Goal: Task Accomplishment & Management: Use online tool/utility

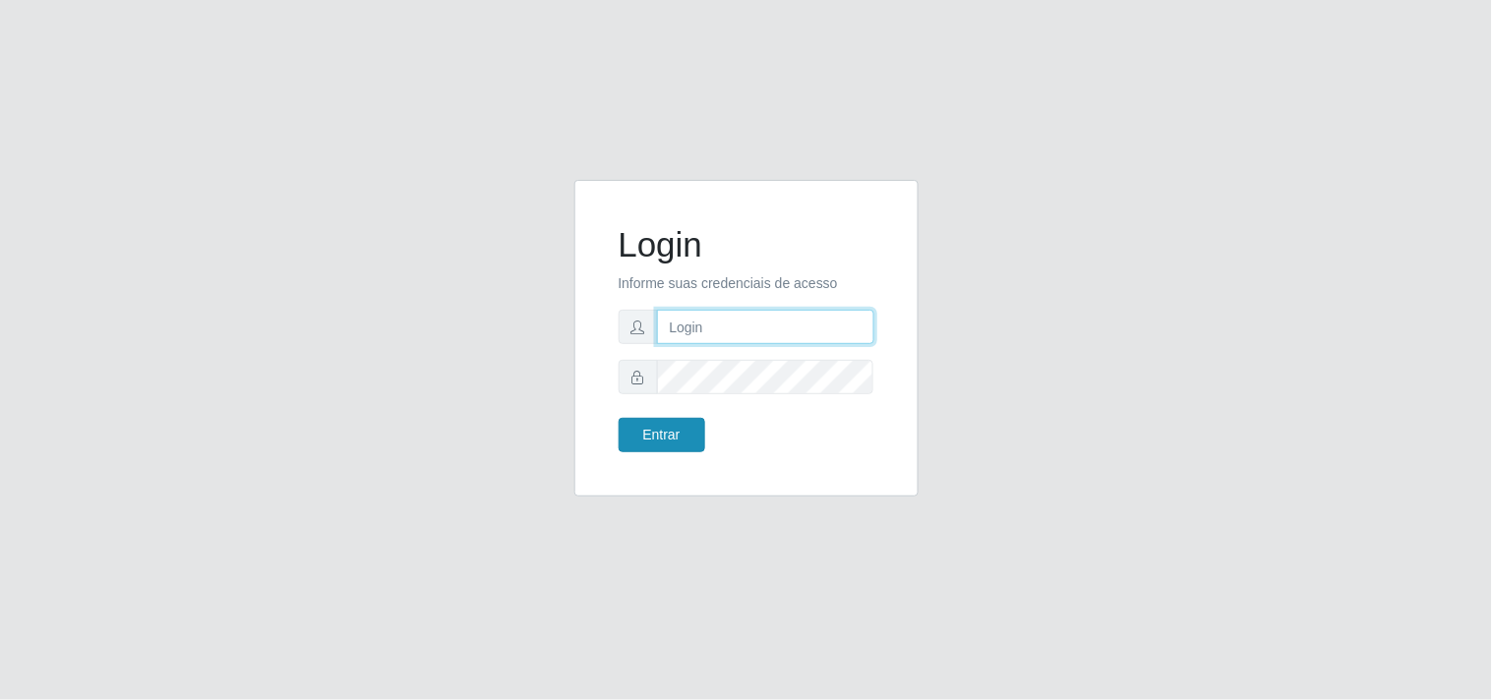
type input "[EMAIL_ADDRESS][DOMAIN_NAME]"
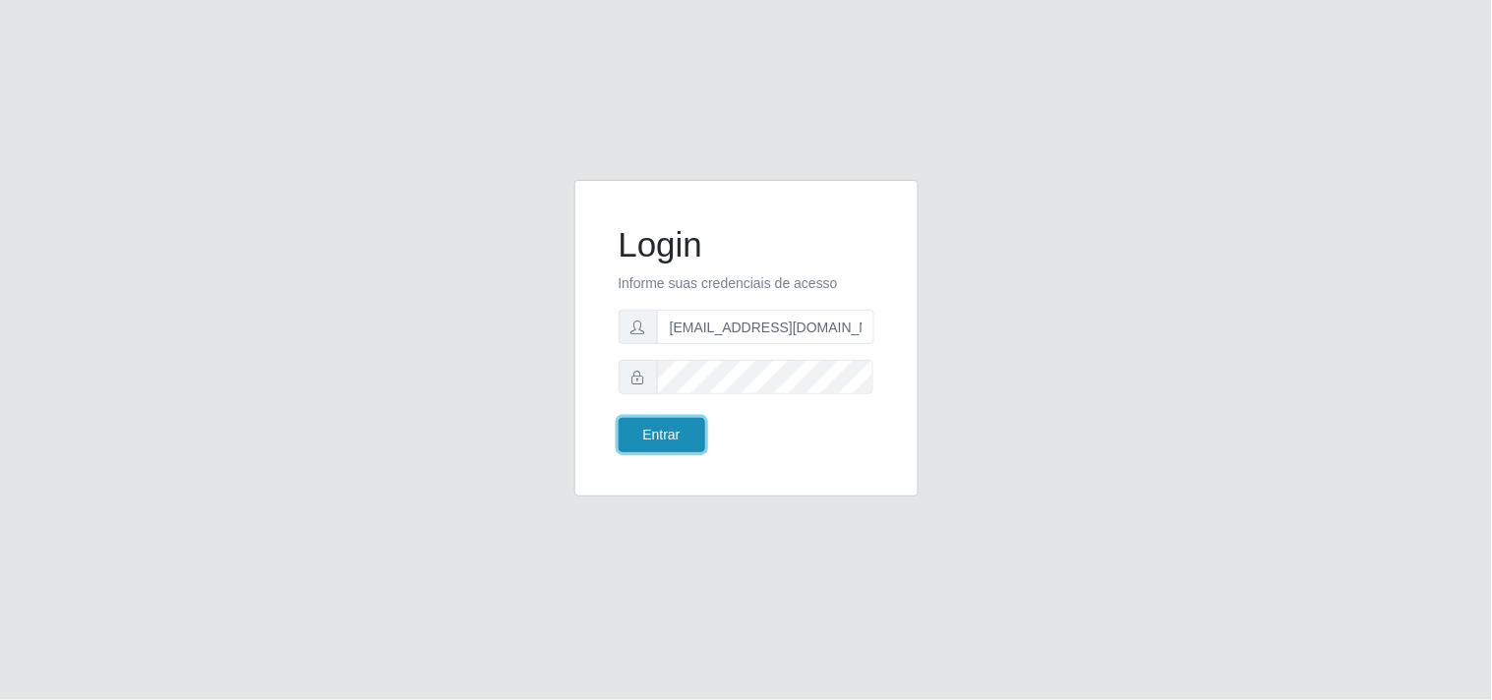
click at [659, 444] on button "Entrar" at bounding box center [662, 435] width 87 height 34
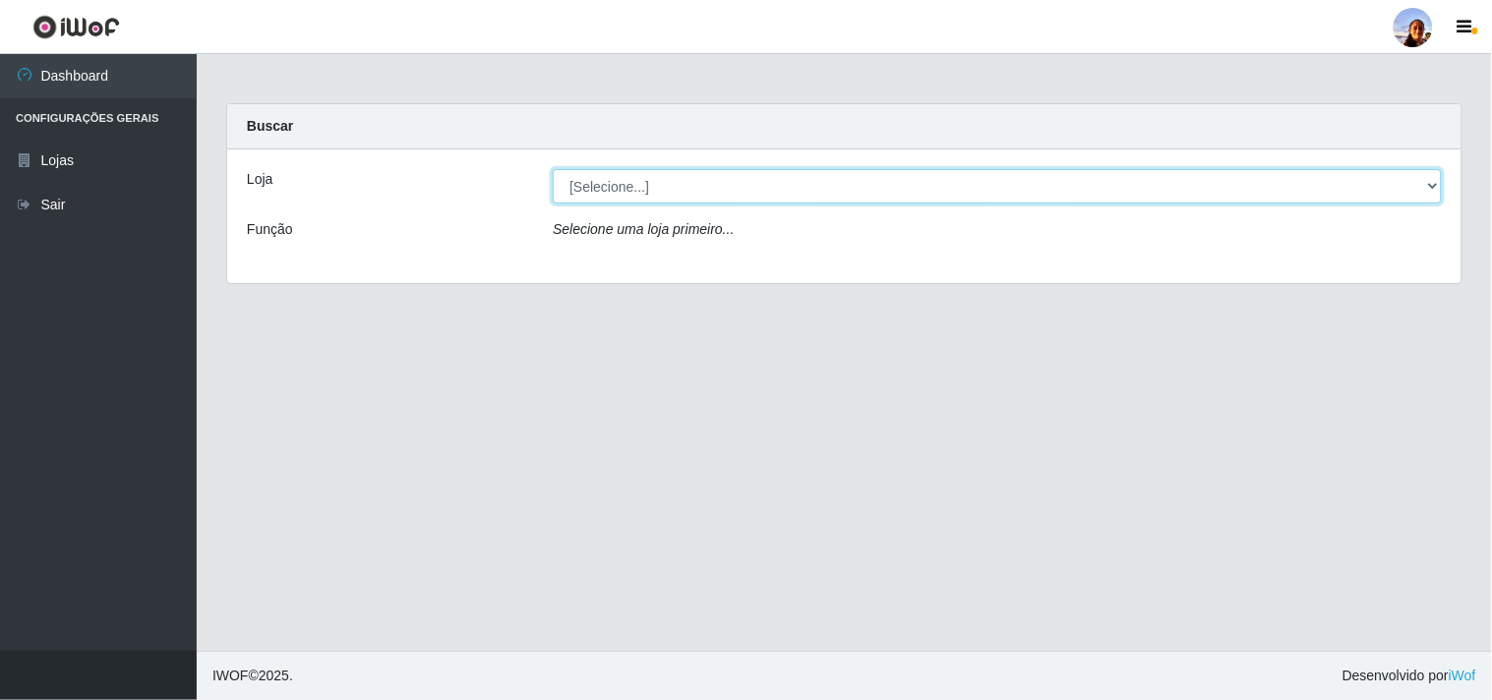
click at [688, 197] on select "[Selecione...] Supermercado [GEOGRAPHIC_DATA]" at bounding box center [997, 186] width 889 height 34
select select "166"
click at [553, 169] on select "[Selecione...] Supermercado [GEOGRAPHIC_DATA]" at bounding box center [997, 186] width 889 height 34
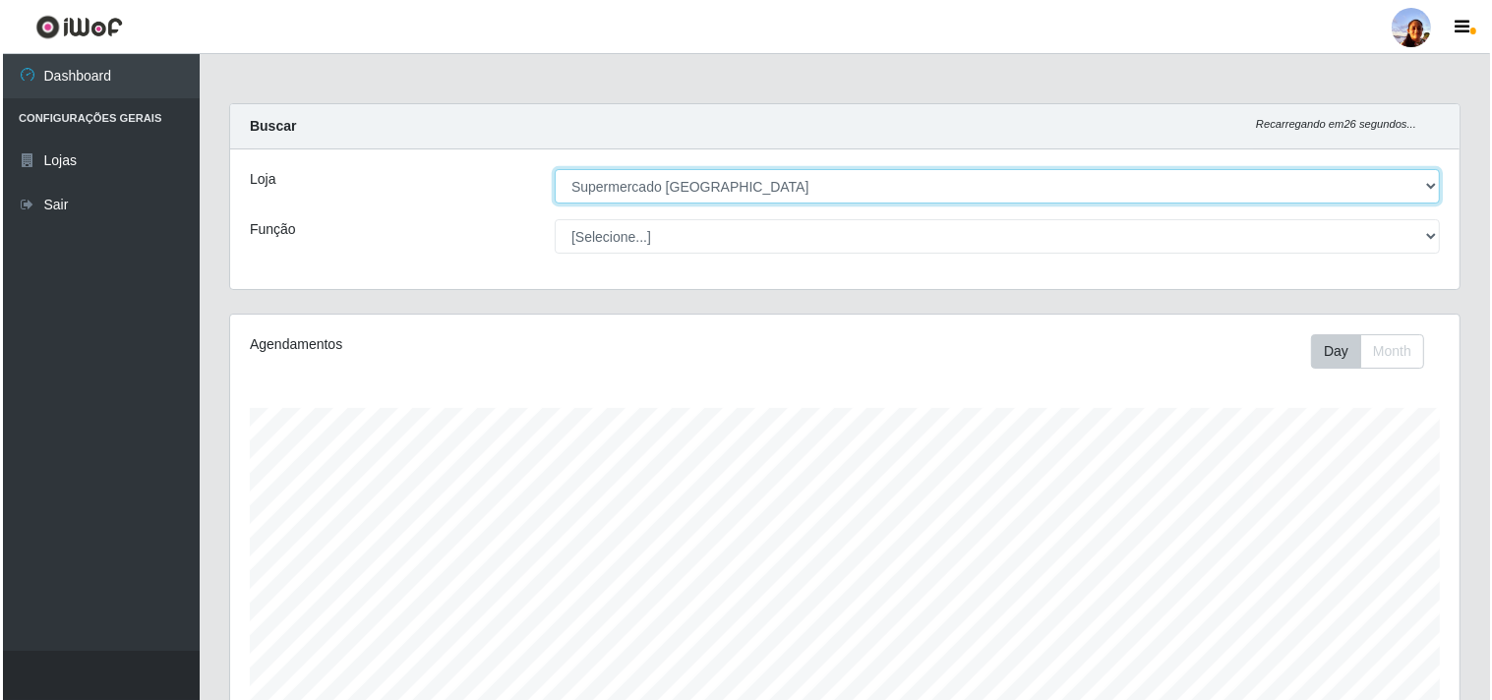
scroll to position [431, 0]
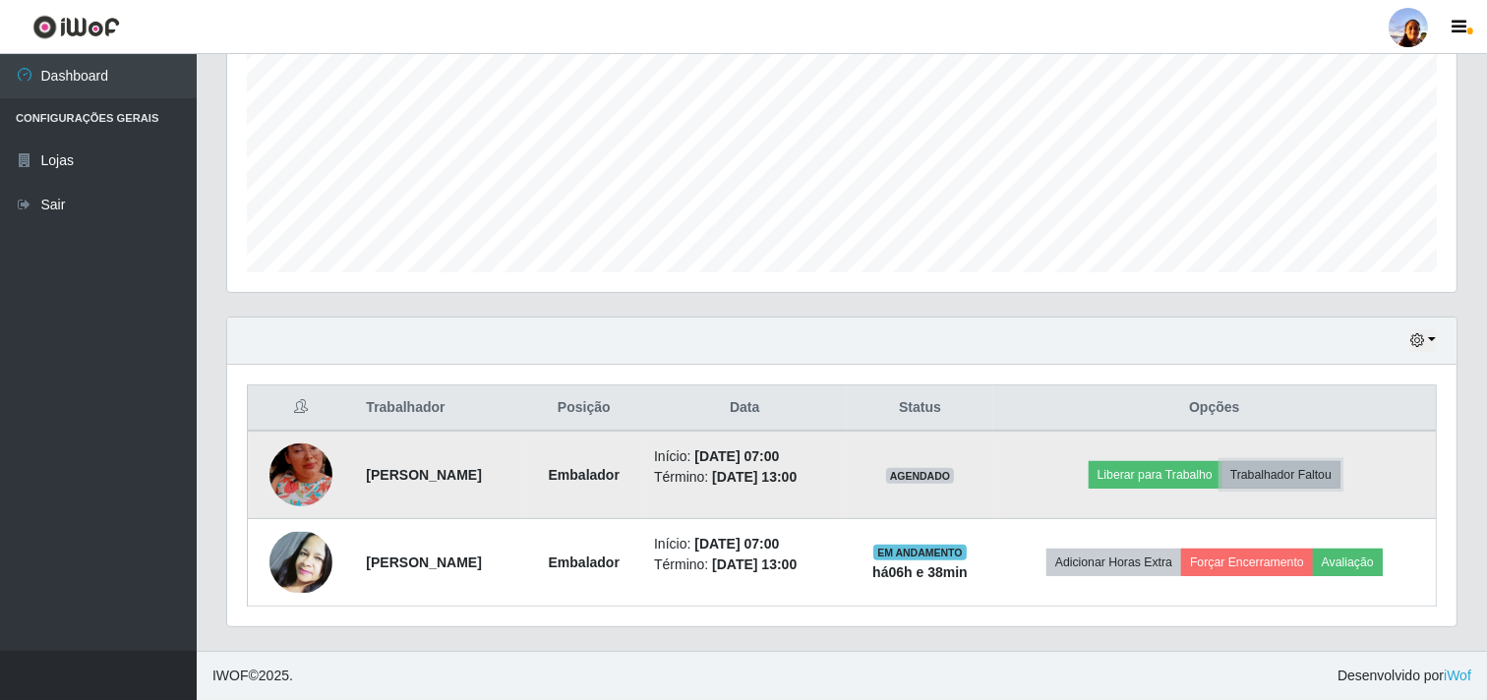
click at [1311, 468] on button "Trabalhador Faltou" at bounding box center [1281, 475] width 119 height 28
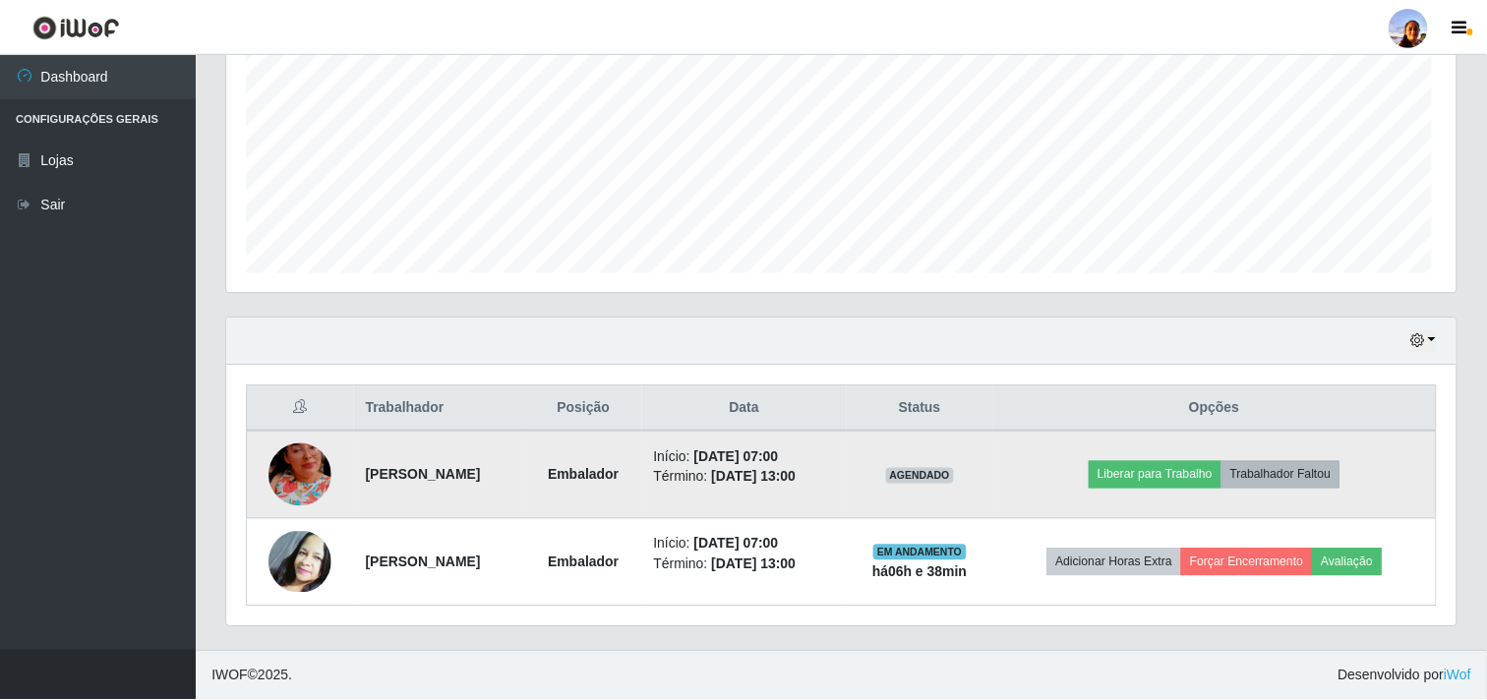
scroll to position [407, 1217]
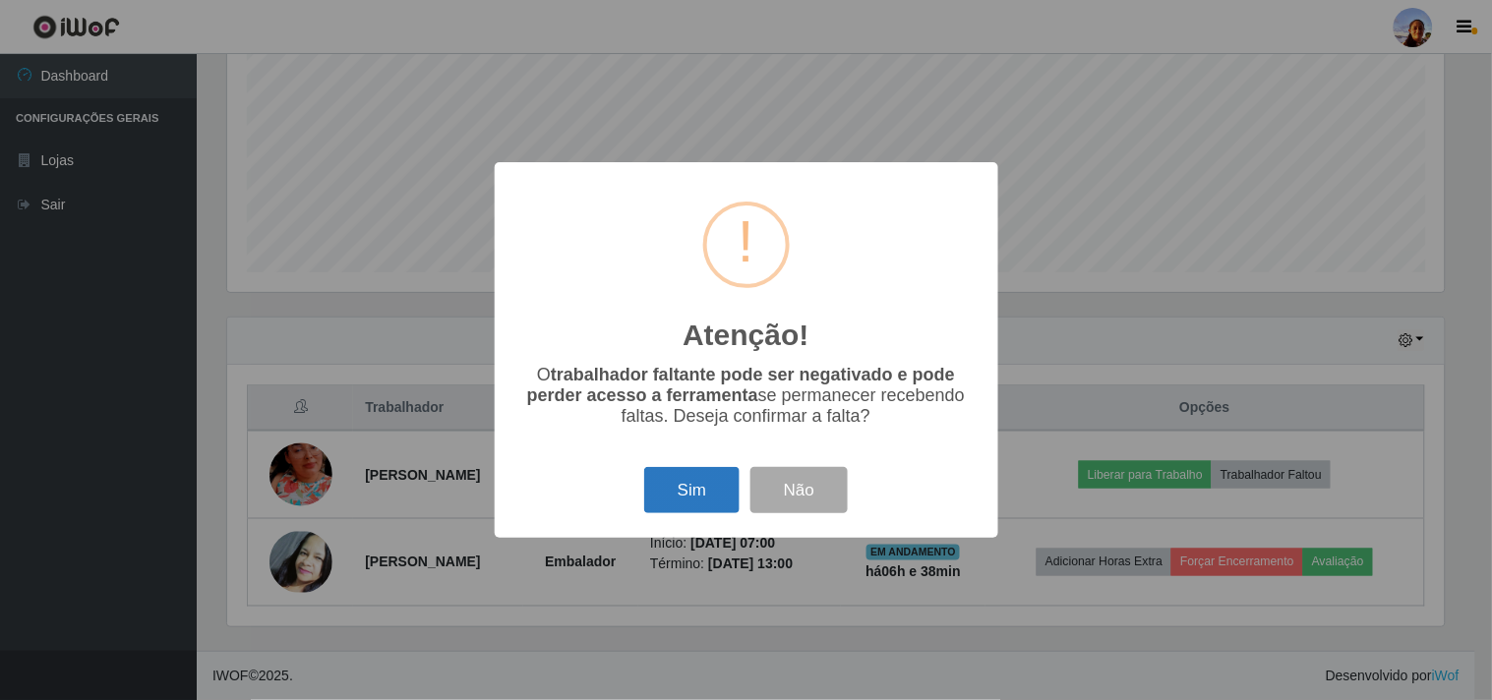
click at [699, 489] on button "Sim" at bounding box center [691, 490] width 95 height 46
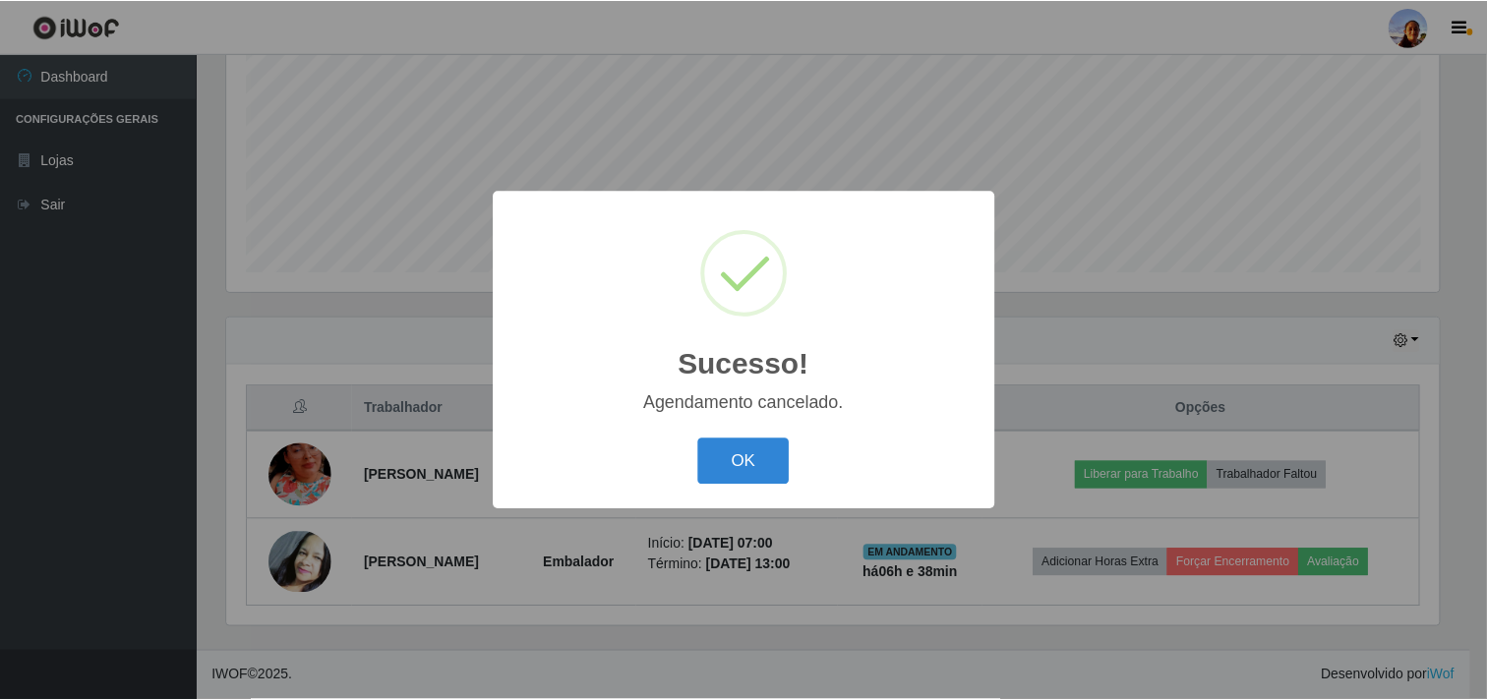
scroll to position [342, 0]
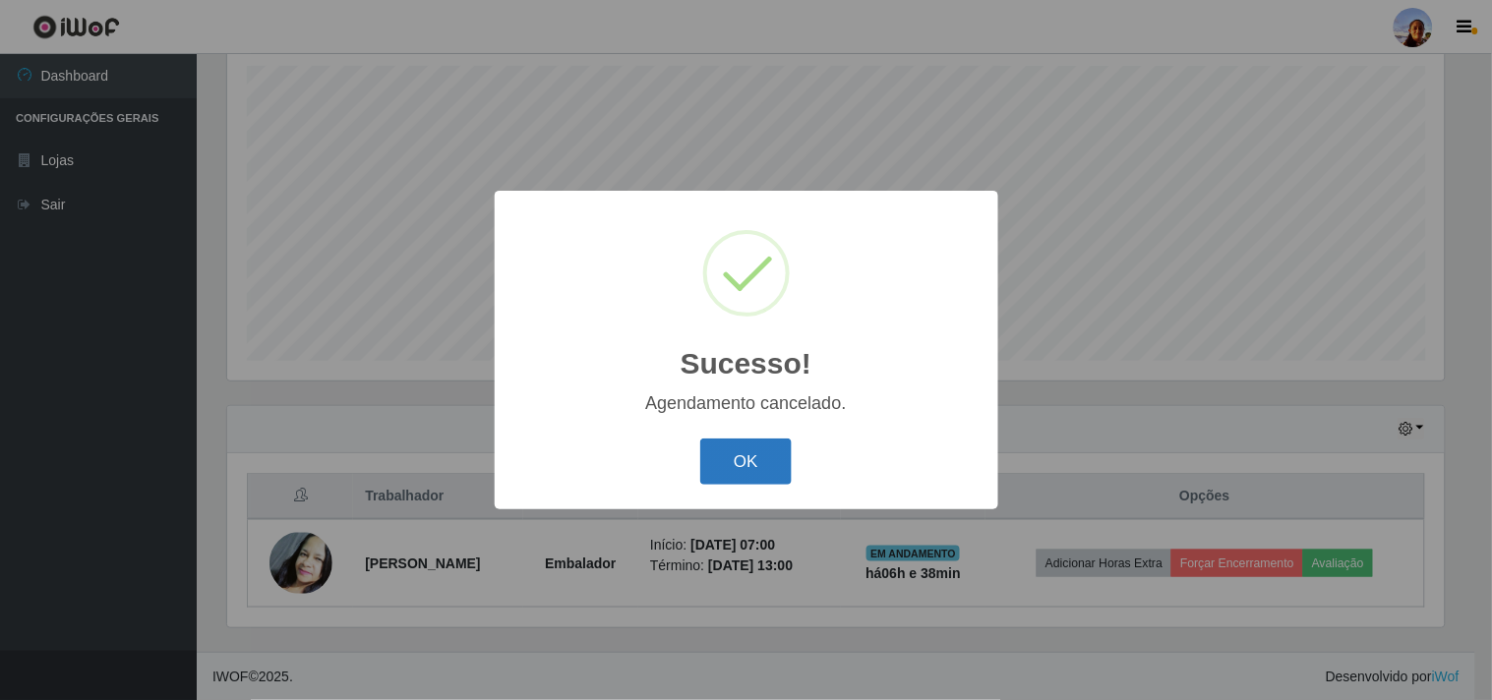
click at [748, 473] on button "OK" at bounding box center [745, 462] width 91 height 46
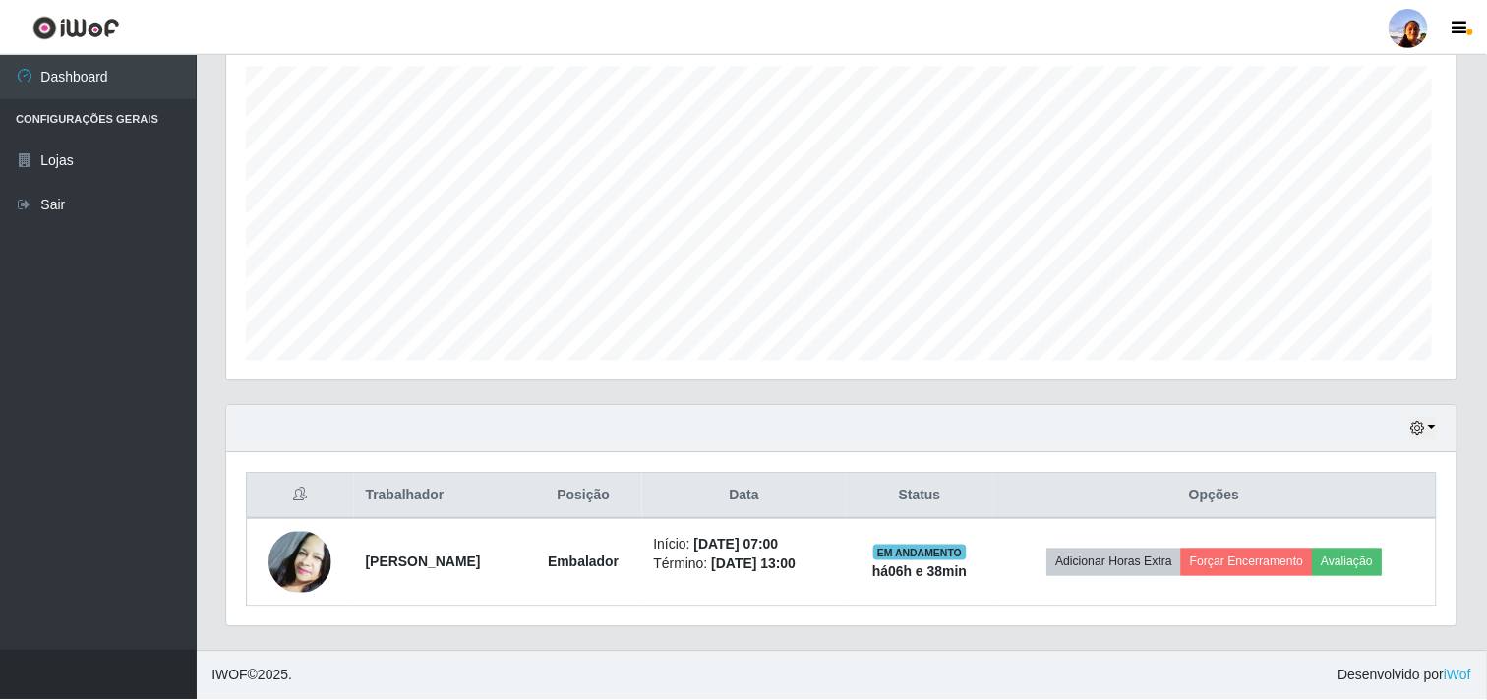
scroll to position [407, 1229]
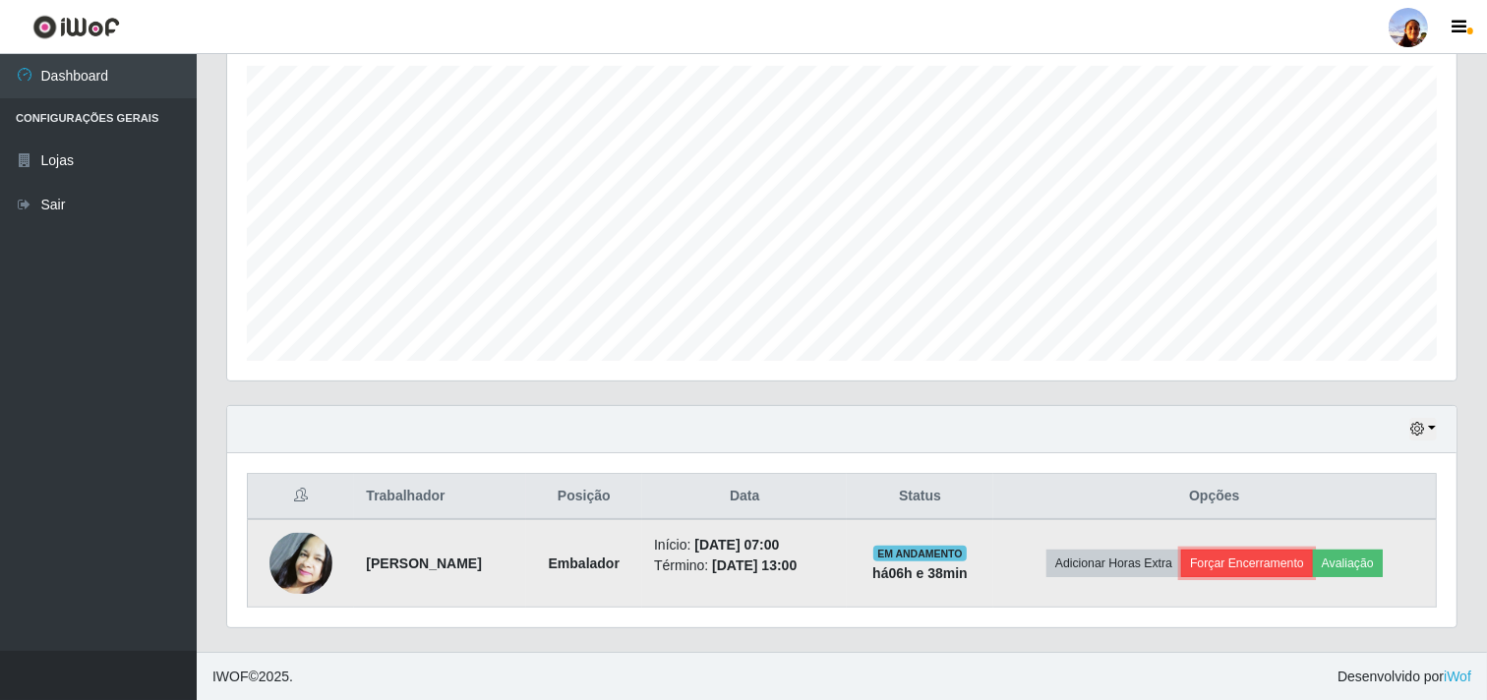
click at [1243, 557] on button "Forçar Encerramento" at bounding box center [1247, 564] width 132 height 28
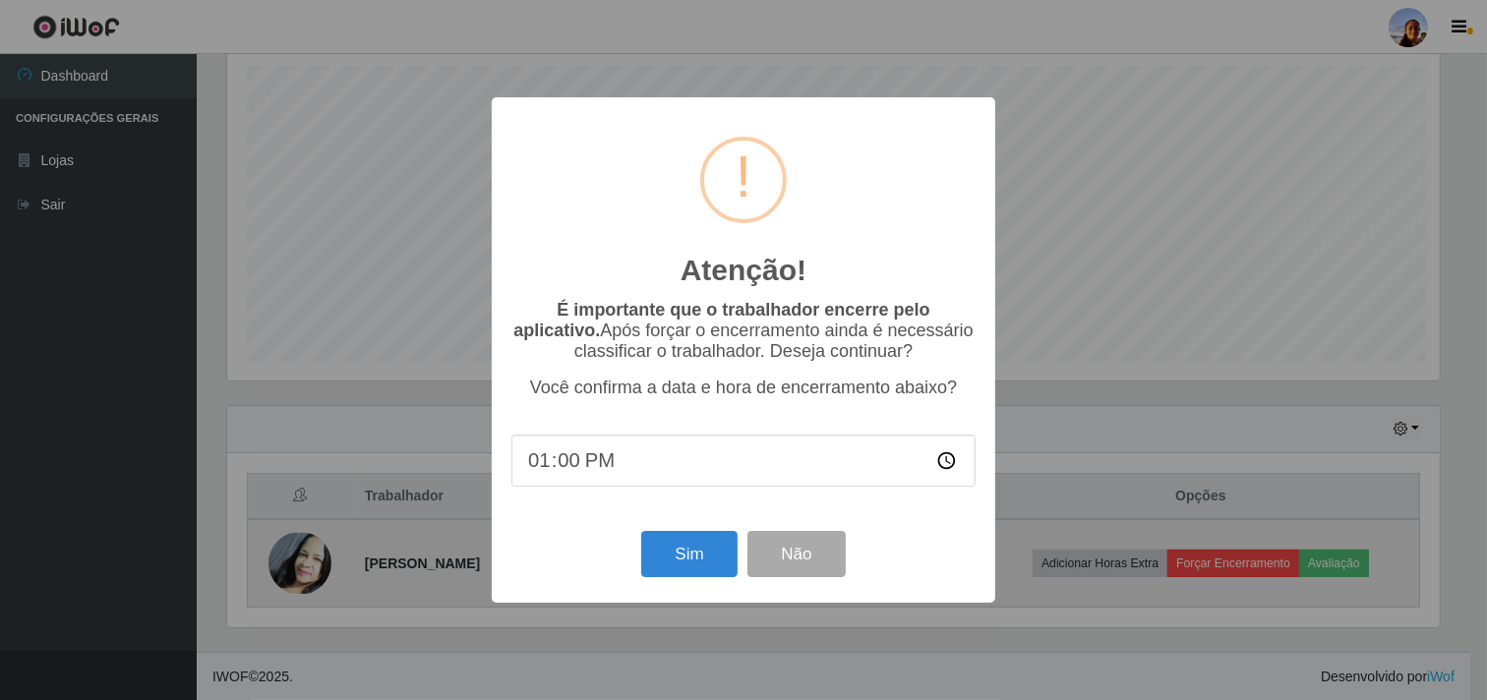
scroll to position [407, 1217]
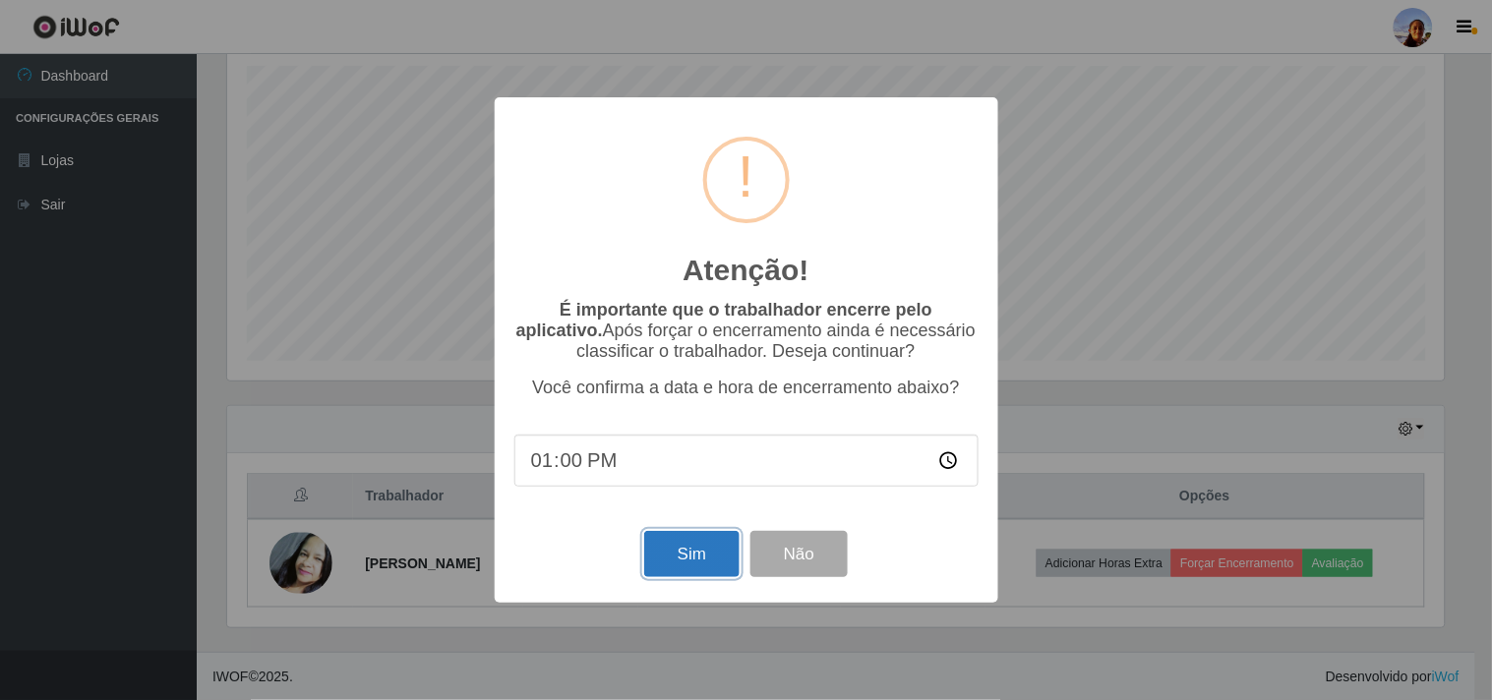
click at [685, 556] on button "Sim" at bounding box center [691, 554] width 95 height 46
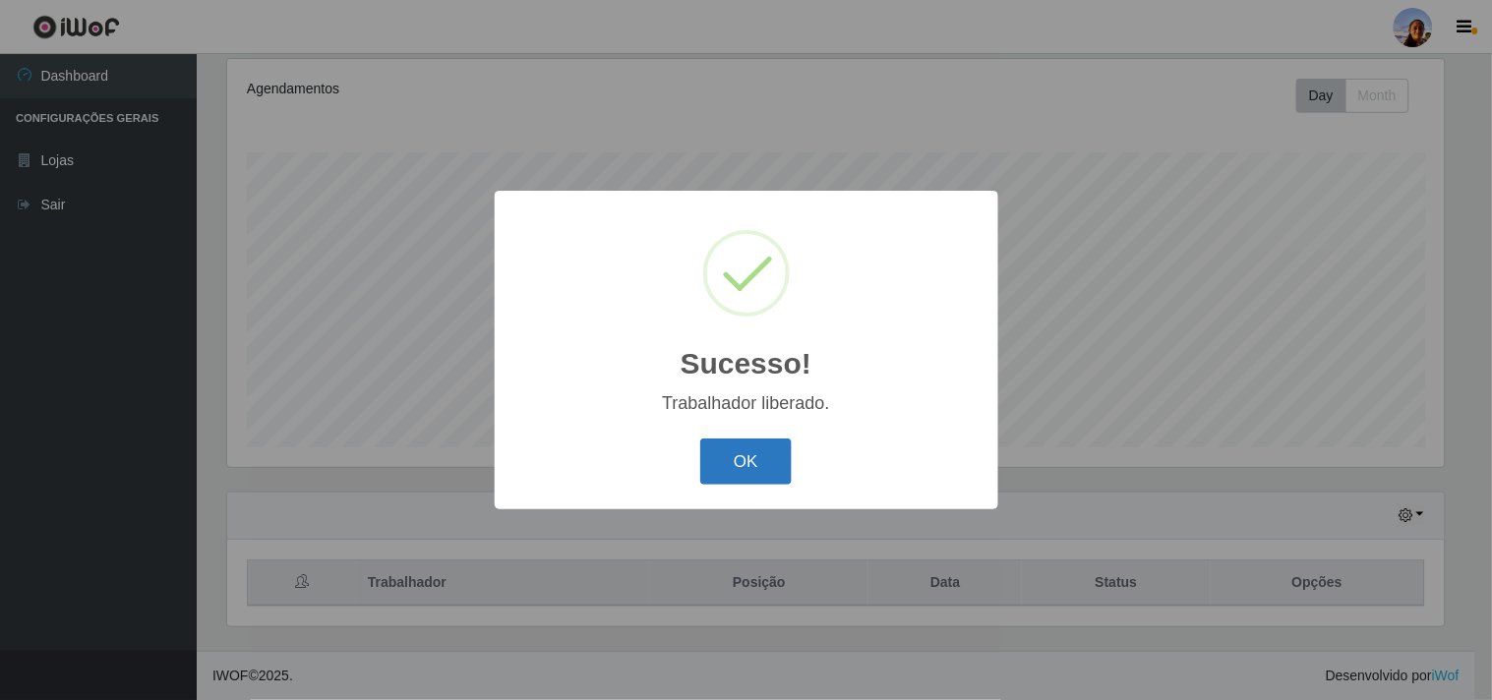
click at [740, 464] on button "OK" at bounding box center [745, 462] width 91 height 46
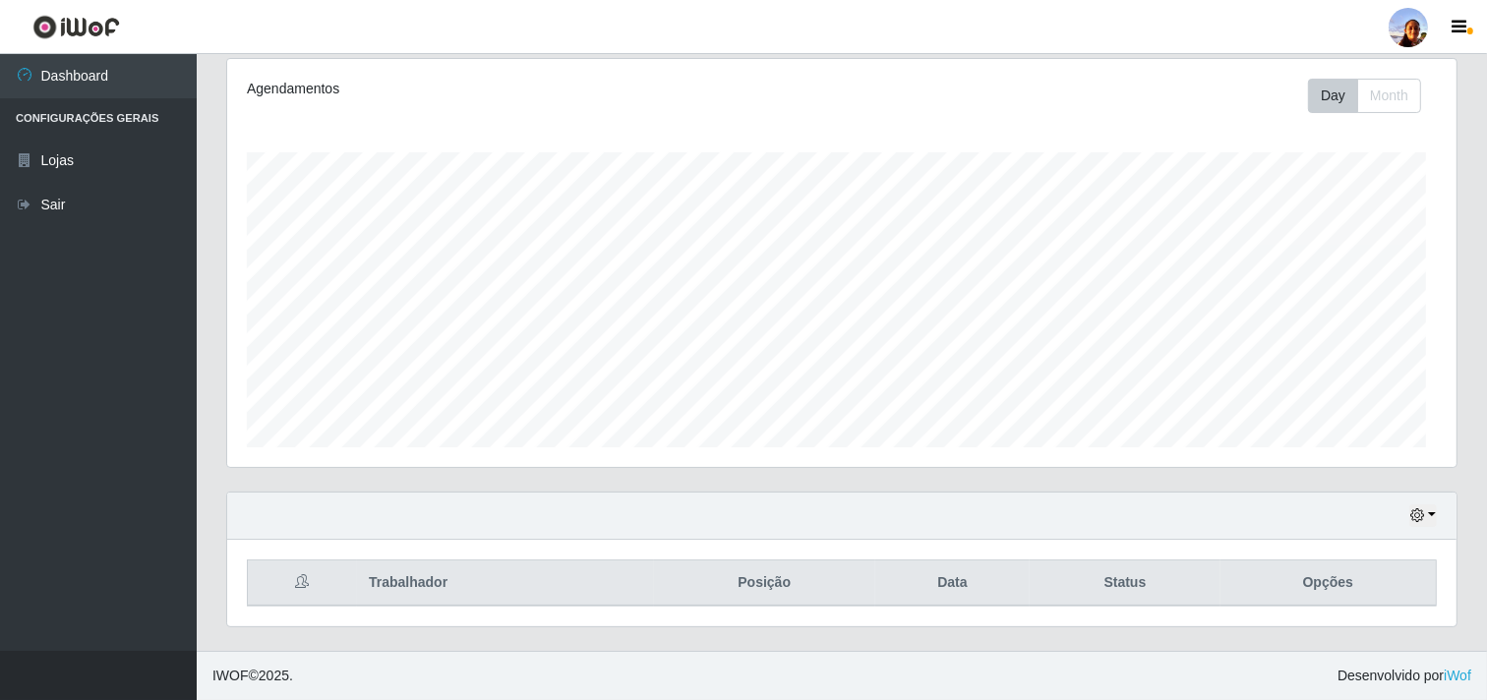
scroll to position [407, 1229]
